Goal: Communication & Community: Connect with others

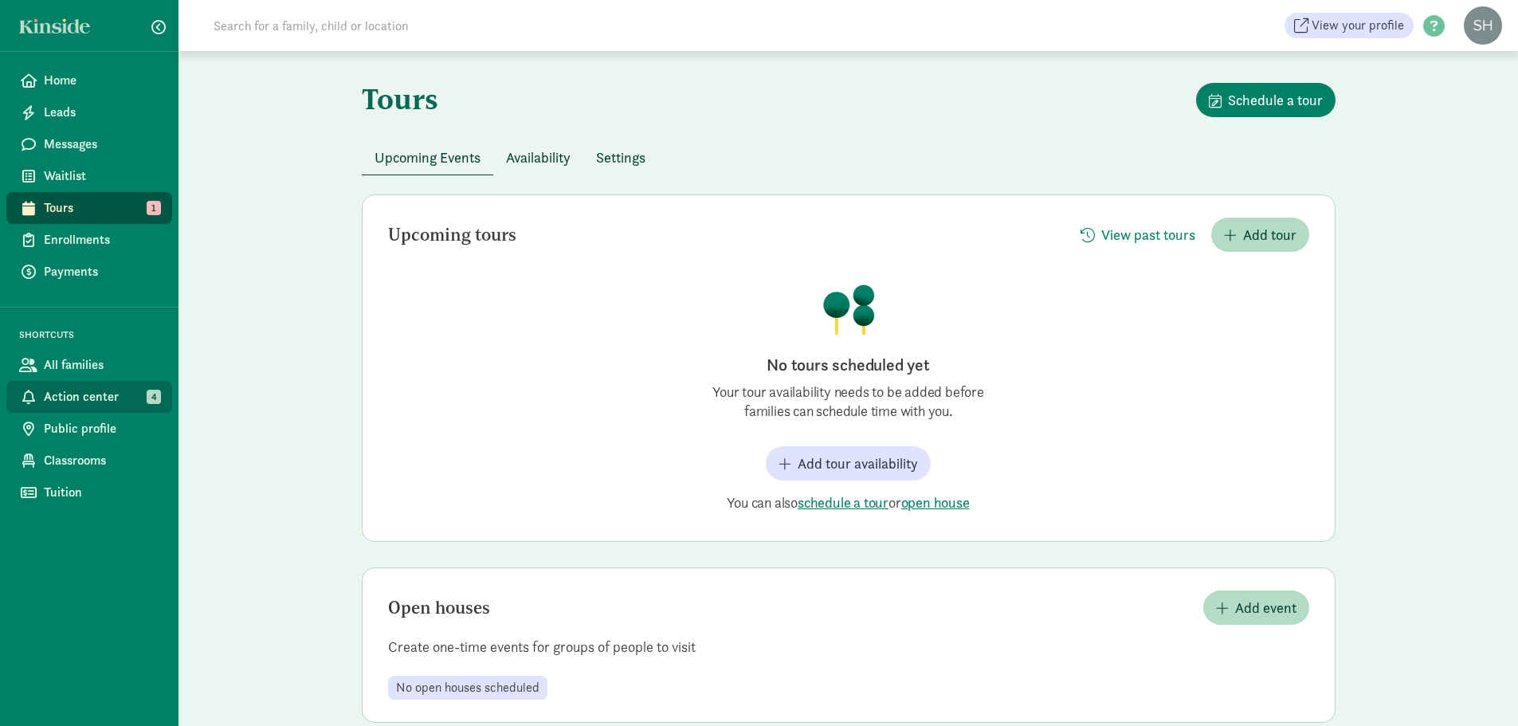
click at [92, 389] on span "Action center" at bounding box center [102, 396] width 116 height 19
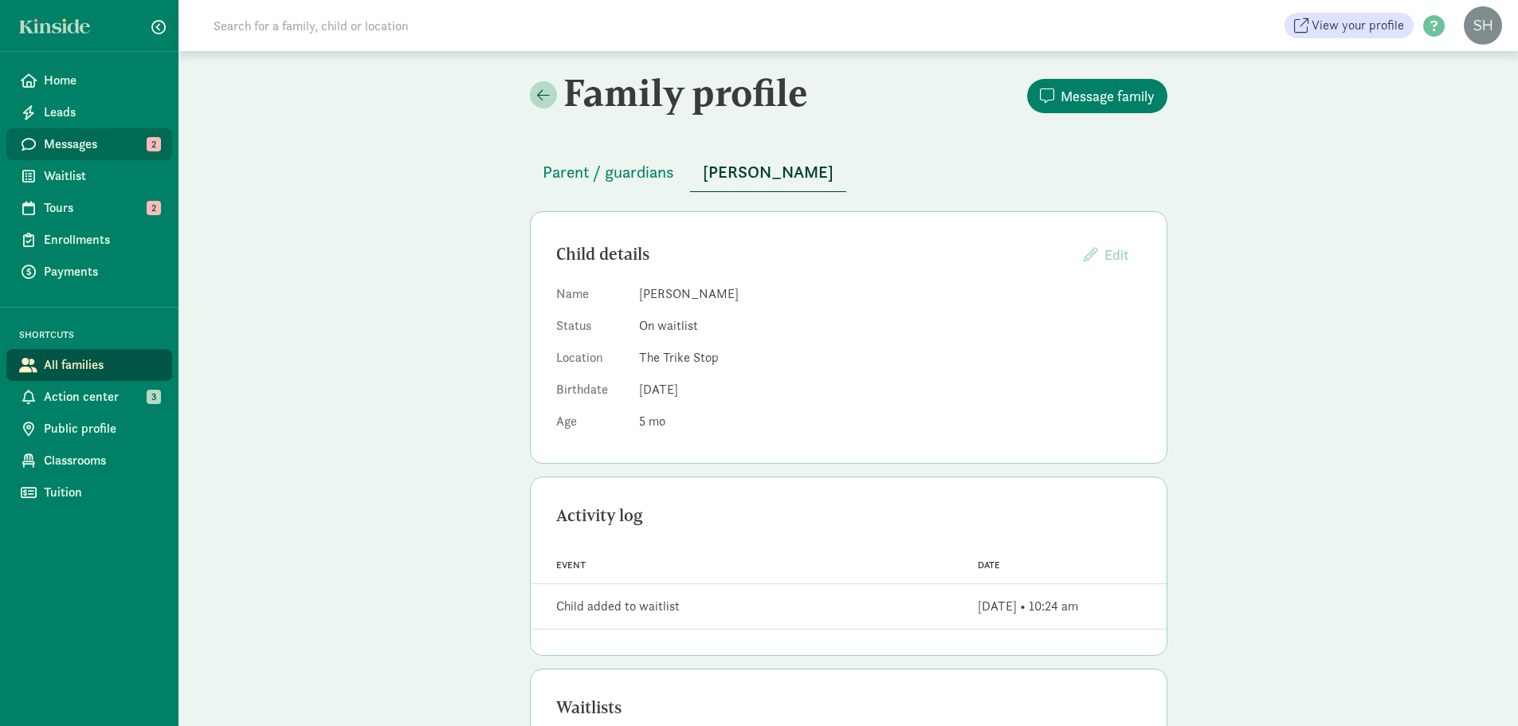
click at [112, 145] on span "Messages" at bounding box center [102, 144] width 116 height 19
